Goal: Find contact information: Find contact information

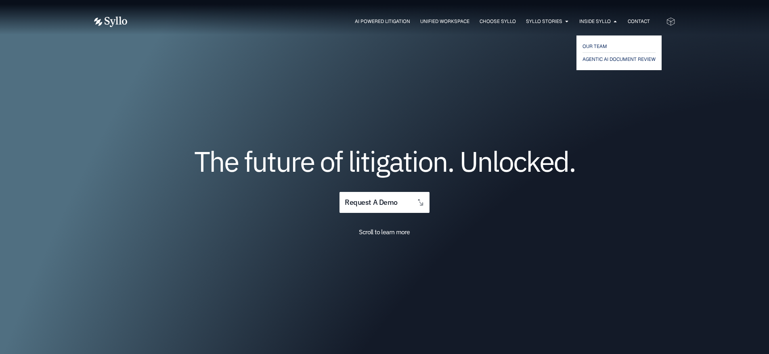
click at [594, 45] on span "OUR TEAM" at bounding box center [594, 47] width 25 height 10
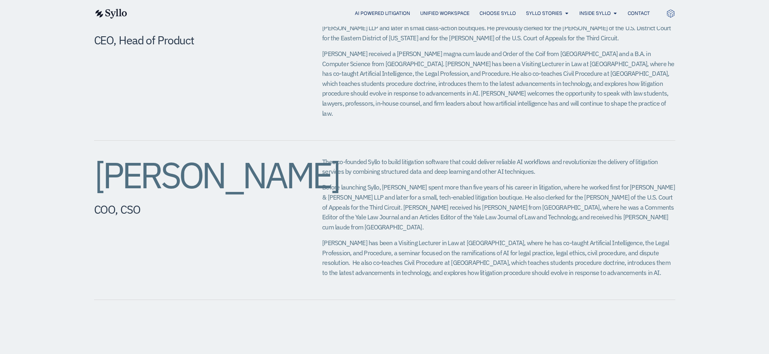
scroll to position [403, 0]
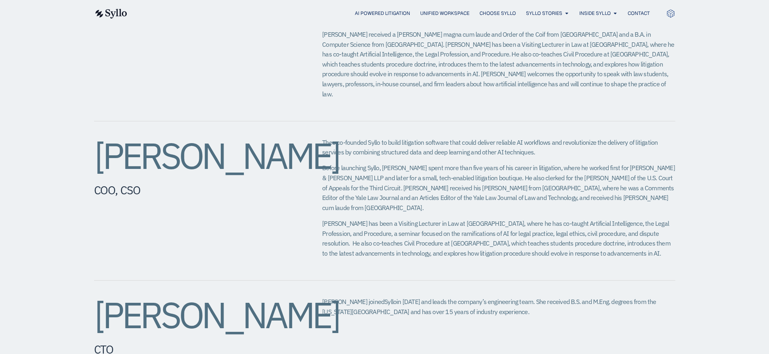
drag, startPoint x: 199, startPoint y: 185, endPoint x: 90, endPoint y: 147, distance: 115.7
click at [90, 147] on div "Jeffrey Chivers CEO, Head of Product Jeff co-founded Syllo in 2019 to build sof…" at bounding box center [384, 326] width 769 height 813
copy h2 "Theodore Rostow​"
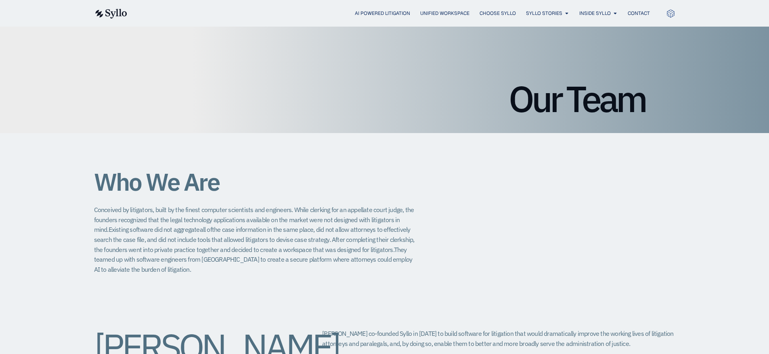
scroll to position [0, 0]
